Goal: Navigation & Orientation: Understand site structure

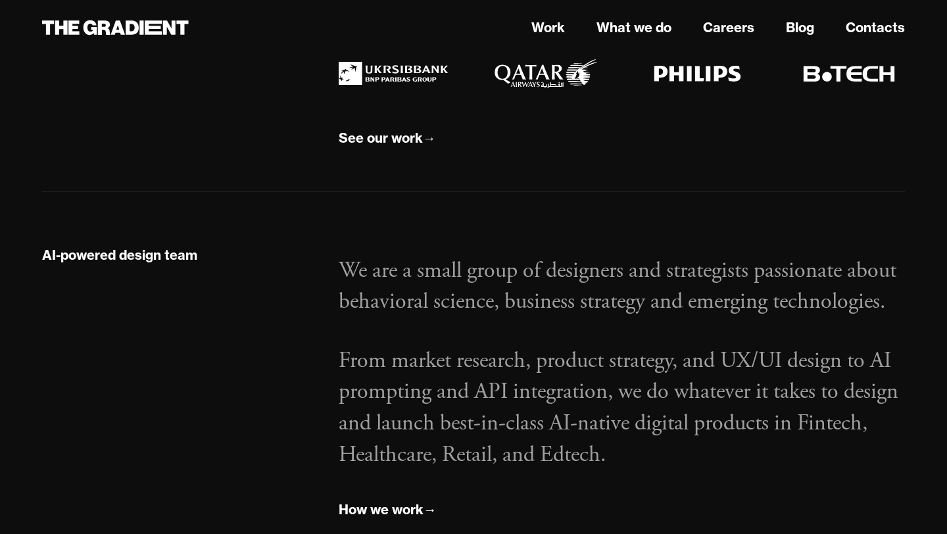
scroll to position [1675, 0]
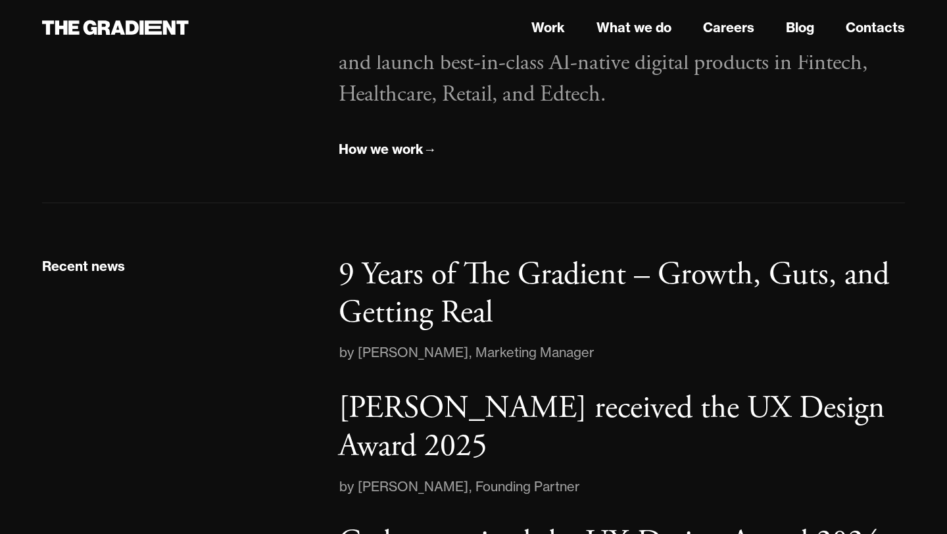
click at [427, 354] on div "[PERSON_NAME]" at bounding box center [413, 352] width 110 height 21
click at [448, 297] on p "9 Years of The Gradient – Growth, Guts, and Getting Real" at bounding box center [614, 293] width 550 height 78
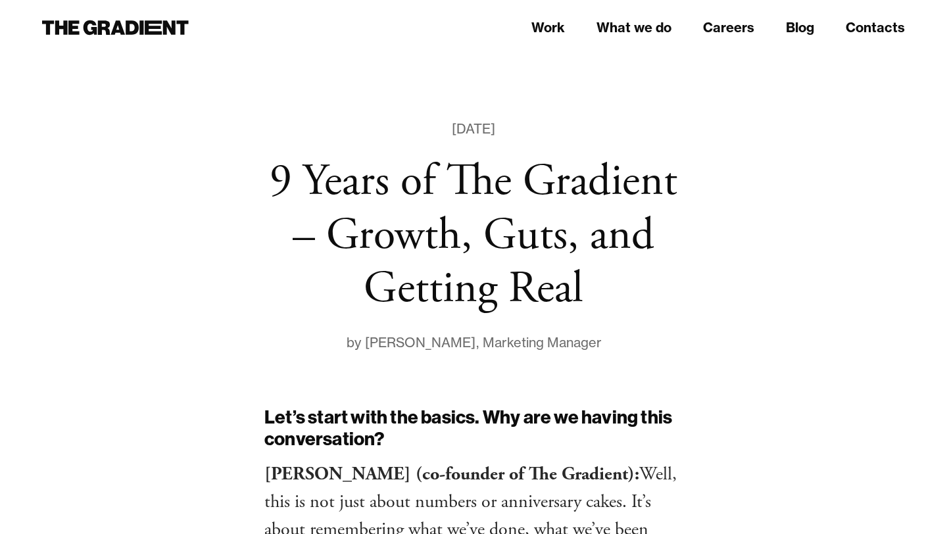
drag, startPoint x: 462, startPoint y: 344, endPoint x: 378, endPoint y: 344, distance: 84.1
click at [377, 344] on div "[PERSON_NAME]" at bounding box center [420, 342] width 110 height 21
copy div "[PERSON_NAME]"
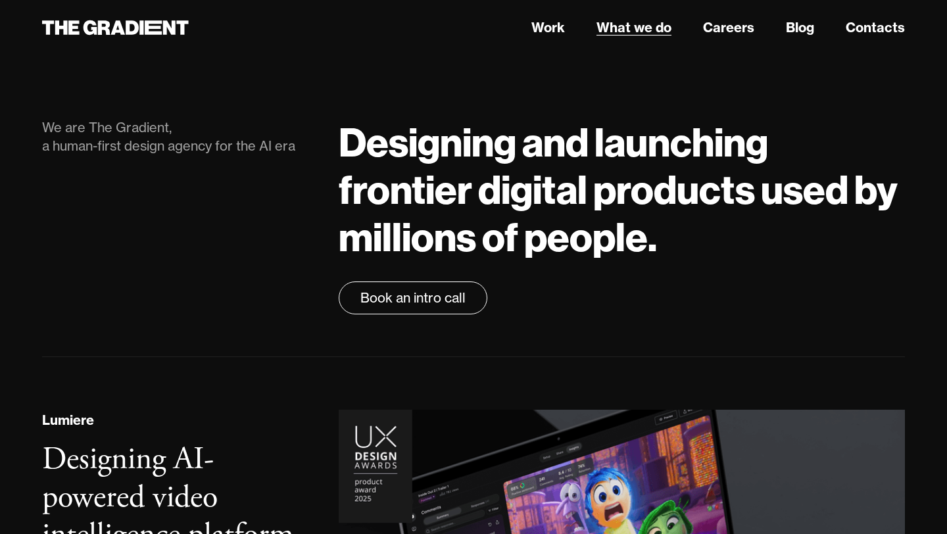
click at [626, 28] on link "What we do" at bounding box center [633, 28] width 75 height 20
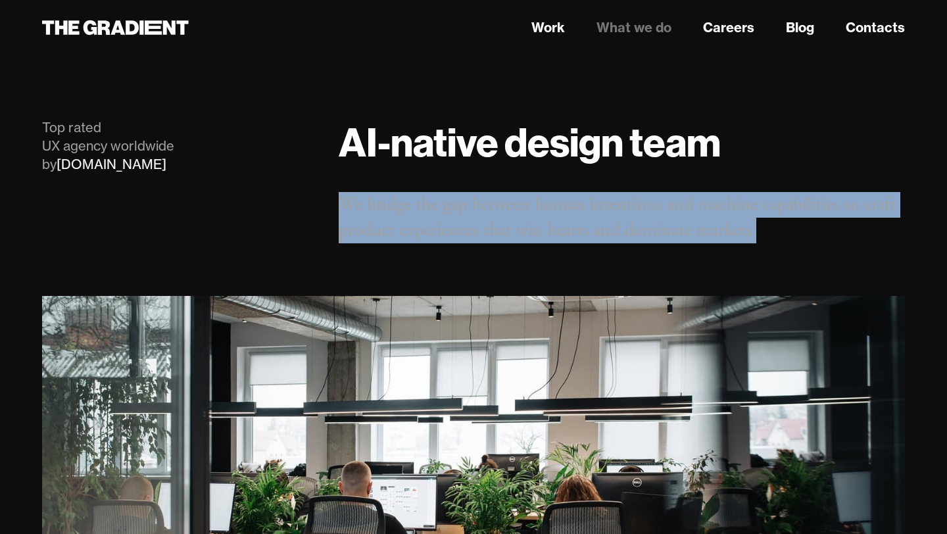
drag, startPoint x: 344, startPoint y: 201, endPoint x: 850, endPoint y: 244, distance: 507.9
copy p "We bridge the gap between human intentions and machine capabilities to craft pr…"
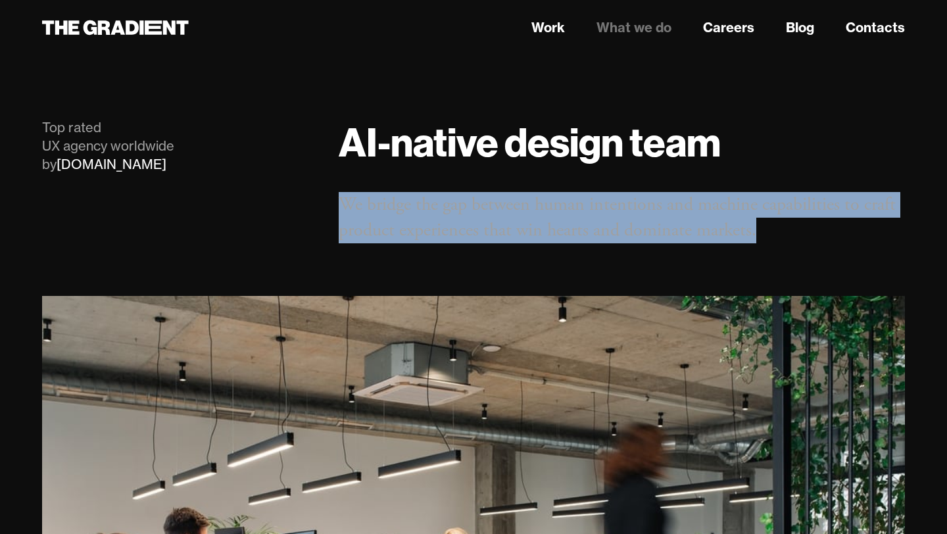
click at [626, 32] on link "What we do" at bounding box center [633, 28] width 75 height 20
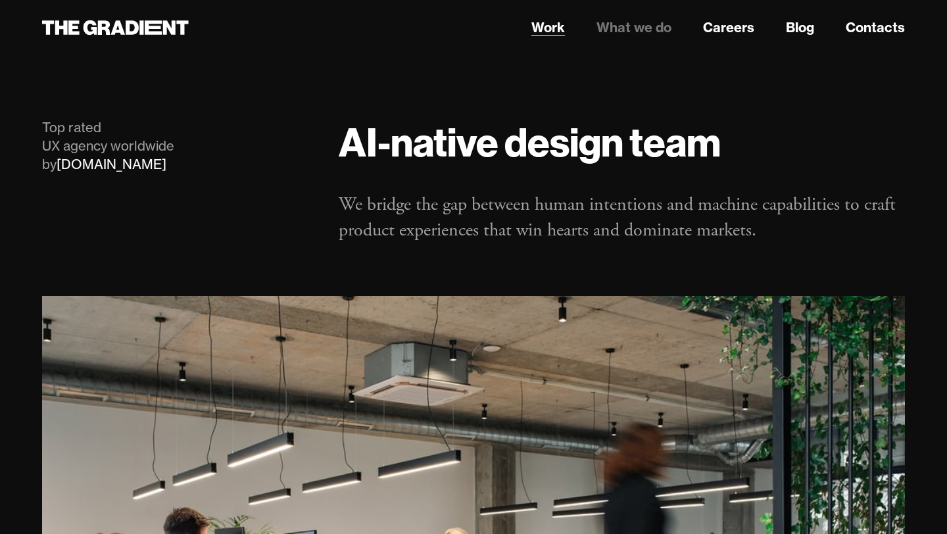
click at [555, 30] on link "Work" at bounding box center [548, 28] width 34 height 20
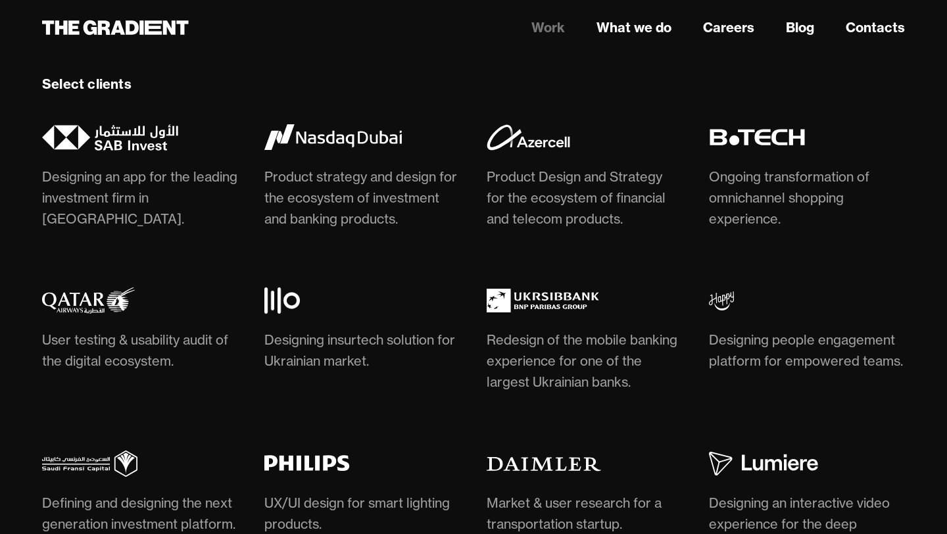
scroll to position [3514, 0]
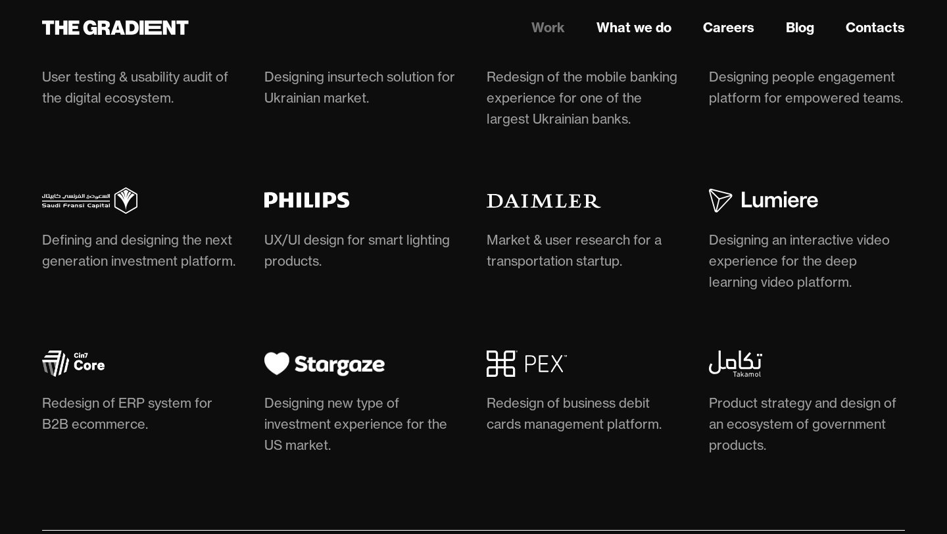
scroll to position [3390, 0]
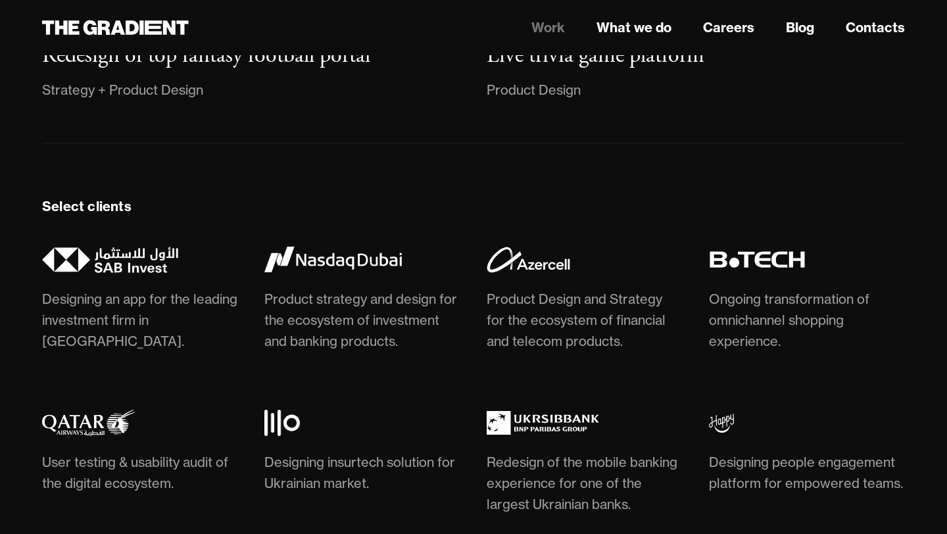
click at [154, 251] on img at bounding box center [110, 260] width 136 height 26
click at [774, 250] on img at bounding box center [777, 260] width 137 height 26
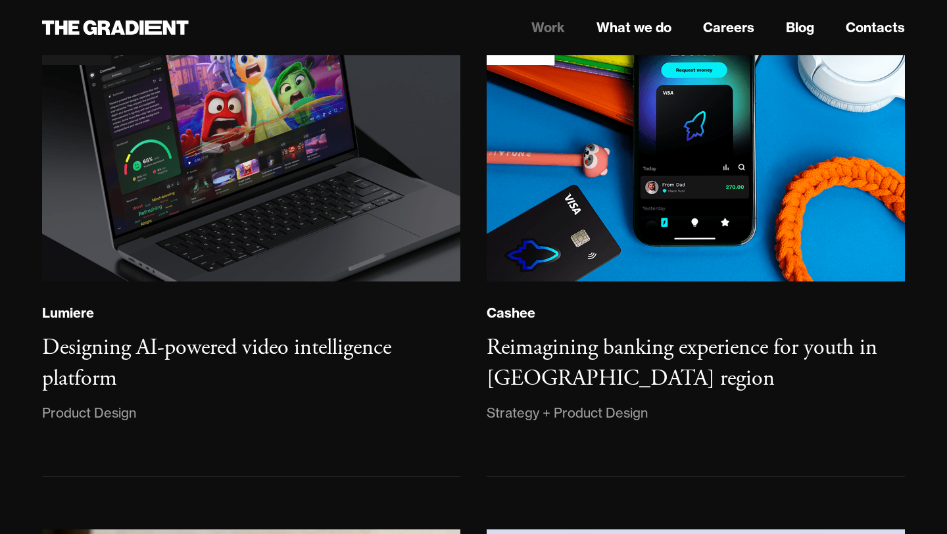
scroll to position [0, 0]
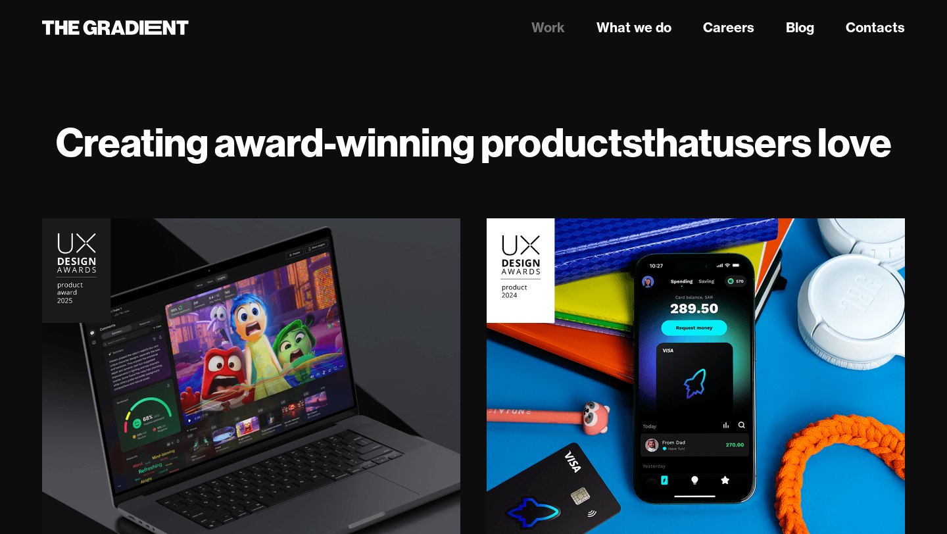
click at [549, 24] on link "Work" at bounding box center [548, 28] width 34 height 20
click at [91, 32] on icon at bounding box center [90, 27] width 14 height 14
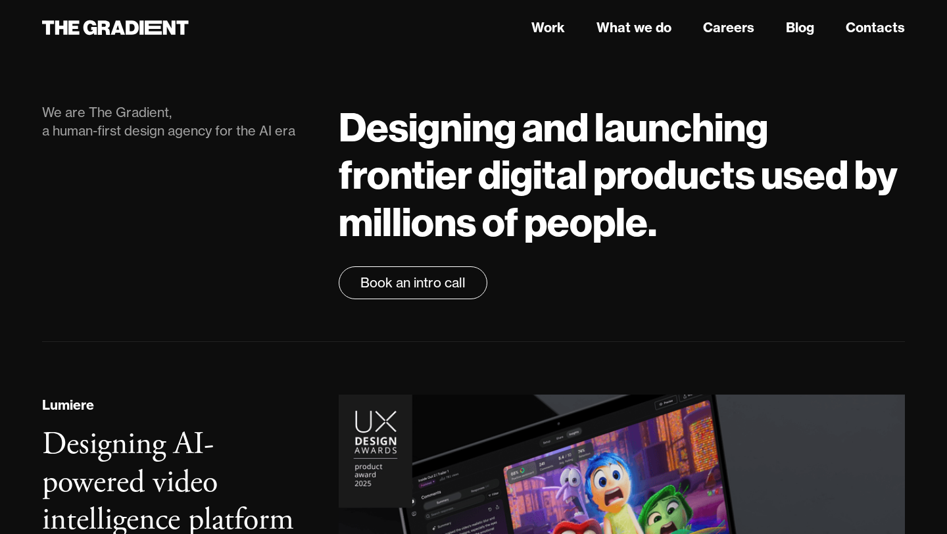
scroll to position [12, 0]
